Goal: Task Accomplishment & Management: Complete application form

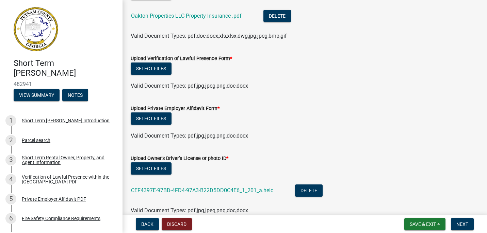
scroll to position [386, 0]
click at [151, 68] on button "Select files" at bounding box center [151, 68] width 41 height 12
click at [158, 70] on button "Select files" at bounding box center [151, 68] width 41 height 12
click at [154, 116] on button "Select files" at bounding box center [151, 118] width 41 height 12
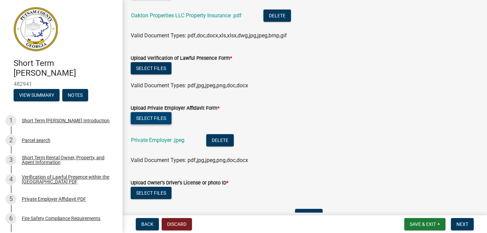
scroll to position [395, 0]
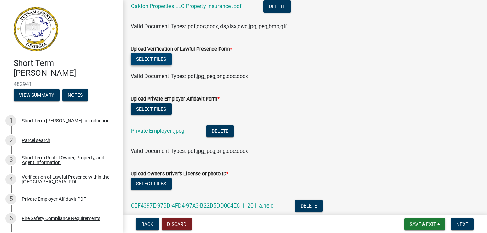
click at [151, 56] on button "Select files" at bounding box center [151, 59] width 41 height 12
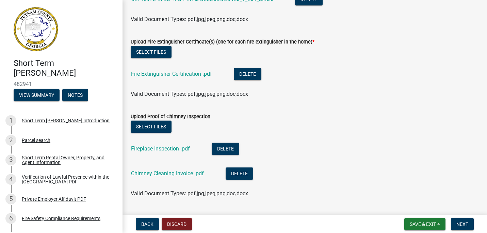
scroll to position [645, 0]
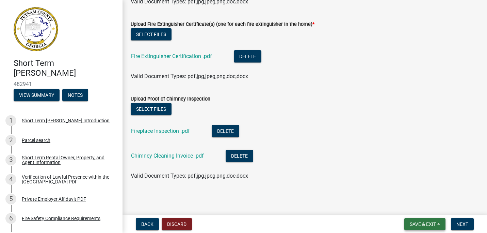
click at [437, 222] on button "Save & Exit" at bounding box center [424, 224] width 41 height 12
click at [422, 192] on button "Save" at bounding box center [418, 190] width 54 height 16
click at [463, 228] on button "Next" at bounding box center [462, 224] width 23 height 12
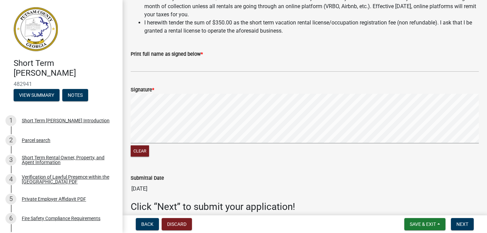
scroll to position [809, 0]
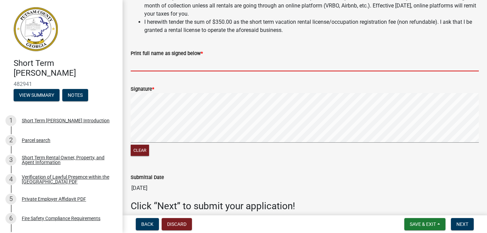
click at [202, 60] on input "Print full name as signed below *" at bounding box center [305, 64] width 348 height 14
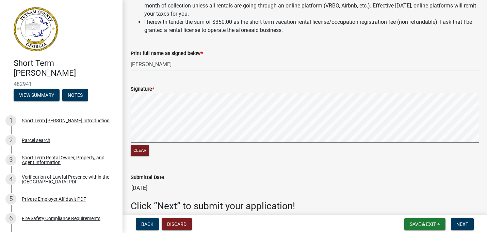
type input "[PERSON_NAME]"
click at [148, 81] on form "Signature * Clear" at bounding box center [305, 117] width 348 height 81
click at [174, 65] on input "[PERSON_NAME]" at bounding box center [305, 64] width 348 height 14
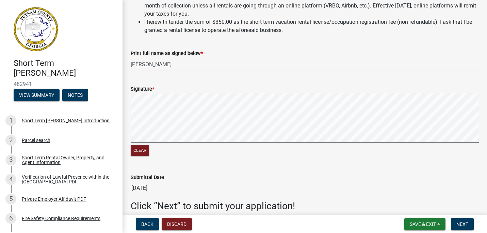
click at [153, 82] on form "Signature * Clear" at bounding box center [305, 117] width 348 height 81
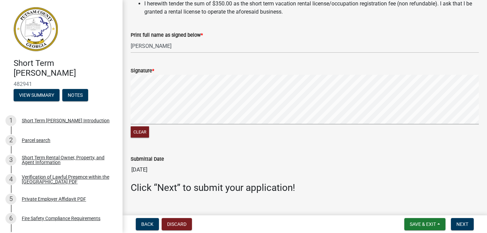
scroll to position [840, 0]
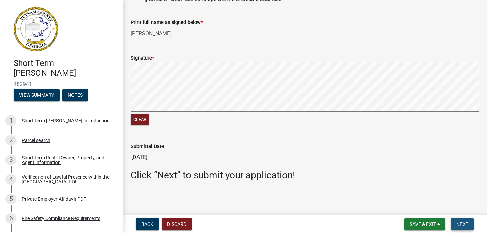
click at [460, 223] on span "Next" at bounding box center [462, 224] width 12 height 5
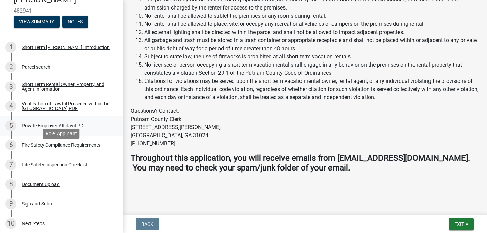
scroll to position [121, 0]
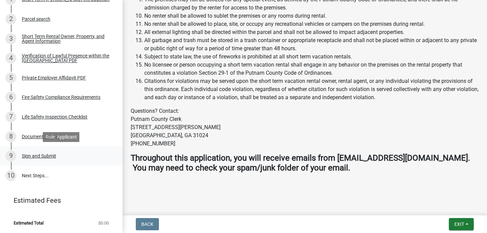
click at [43, 157] on div "Sign and Submit" at bounding box center [39, 156] width 34 height 5
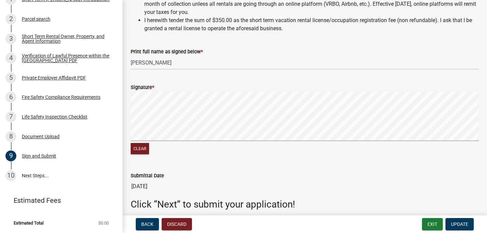
scroll to position [840, 0]
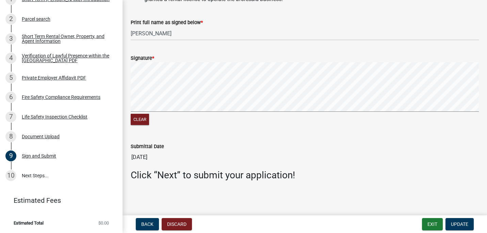
click at [195, 61] on form "Signature * Clear" at bounding box center [305, 86] width 348 height 81
click at [435, 56] on form "Signature * Clear" at bounding box center [305, 86] width 348 height 81
click at [458, 224] on span "Update" at bounding box center [459, 224] width 17 height 5
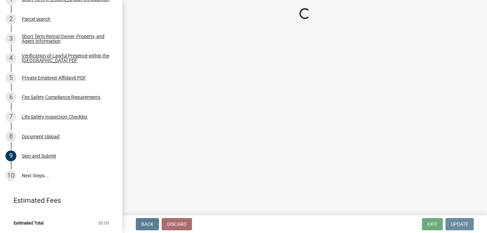
scroll to position [0, 0]
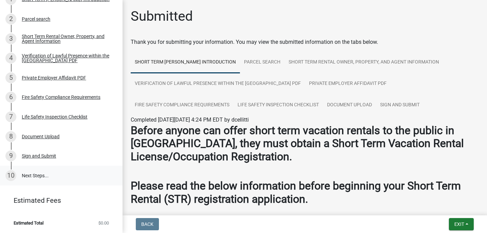
click at [37, 175] on link "10 Next Steps..." at bounding box center [61, 176] width 122 height 20
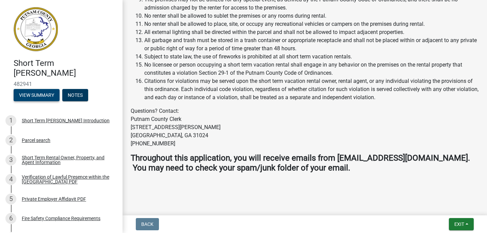
click at [39, 94] on button "View Summary" at bounding box center [37, 95] width 46 height 12
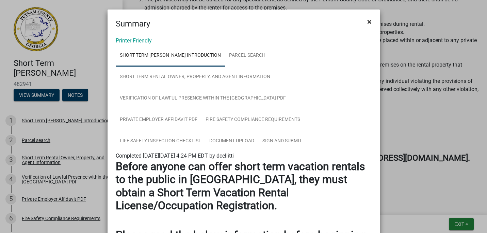
click at [372, 22] on button "×" at bounding box center [369, 21] width 15 height 19
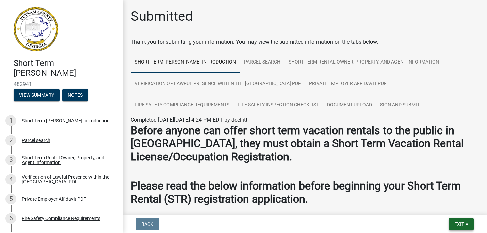
click at [466, 229] on button "Exit" at bounding box center [461, 224] width 25 height 12
click at [444, 208] on button "Save & Exit" at bounding box center [446, 207] width 54 height 16
